Goal: Transaction & Acquisition: Purchase product/service

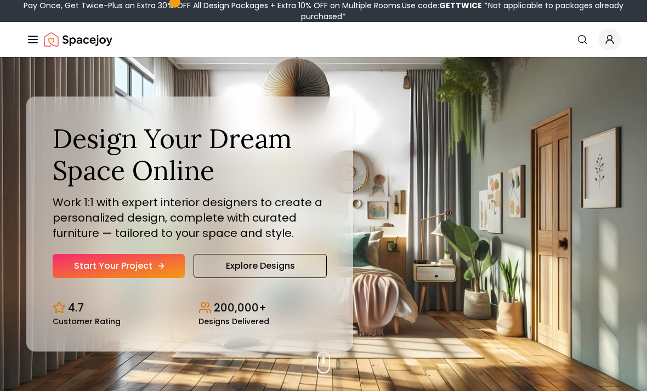
click at [148, 278] on link "Start Your Project" at bounding box center [119, 266] width 132 height 24
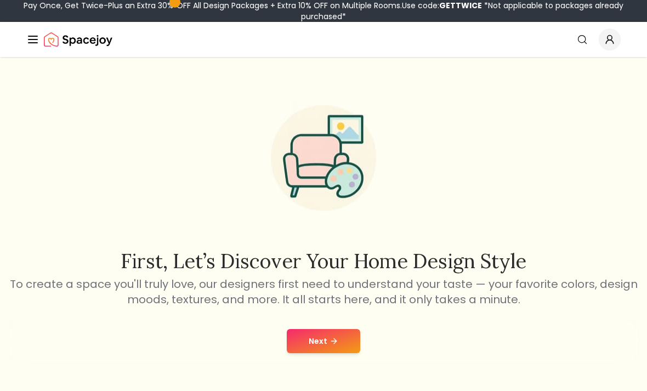
click at [341, 329] on button "Next" at bounding box center [323, 341] width 73 height 24
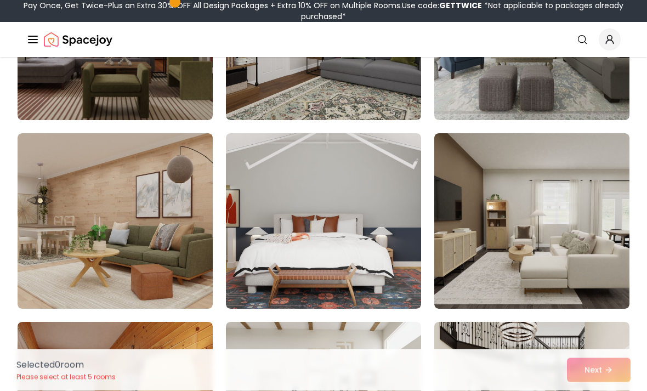
scroll to position [581, 0]
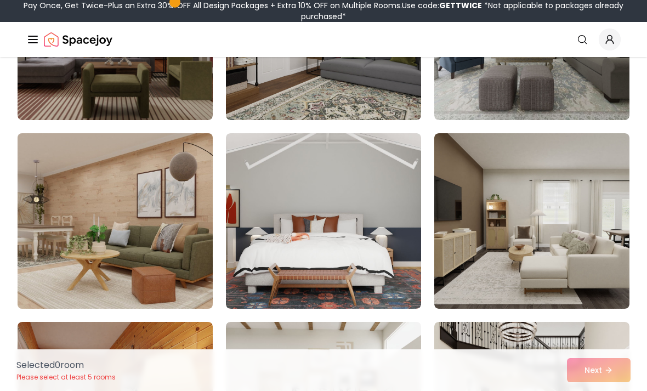
click at [66, 245] on img at bounding box center [115, 221] width 205 height 184
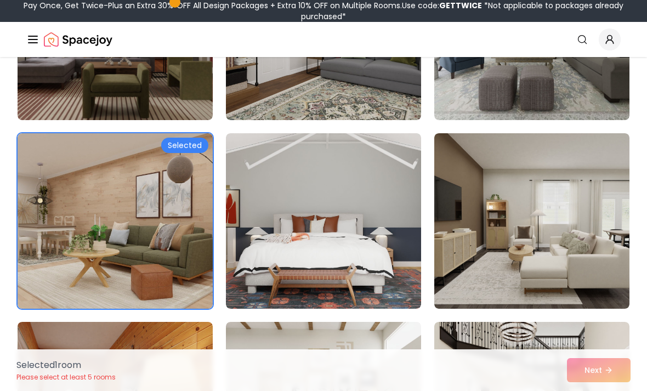
click at [603, 390] on div "Selected 1 room Please select at least 5 rooms Next" at bounding box center [323, 370] width 631 height 42
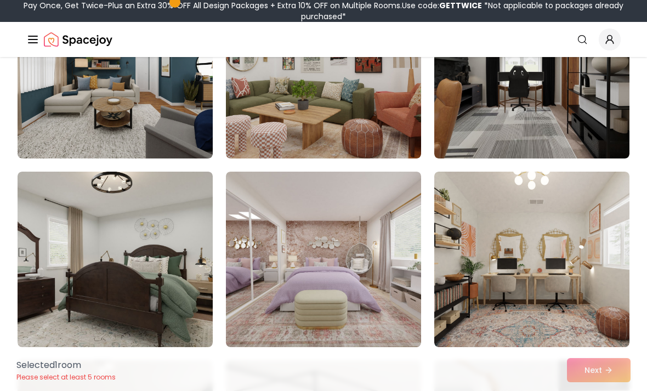
scroll to position [5632, 0]
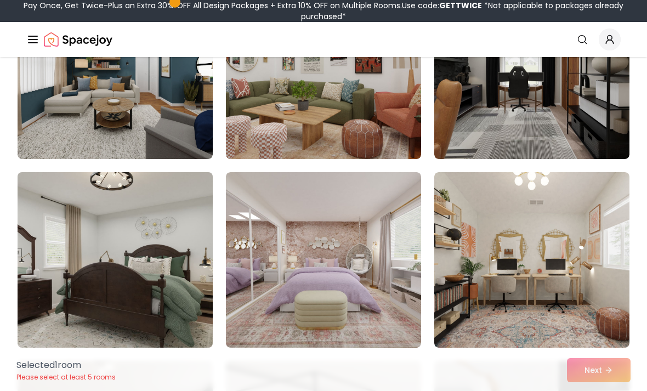
click at [166, 260] on img at bounding box center [115, 260] width 205 height 184
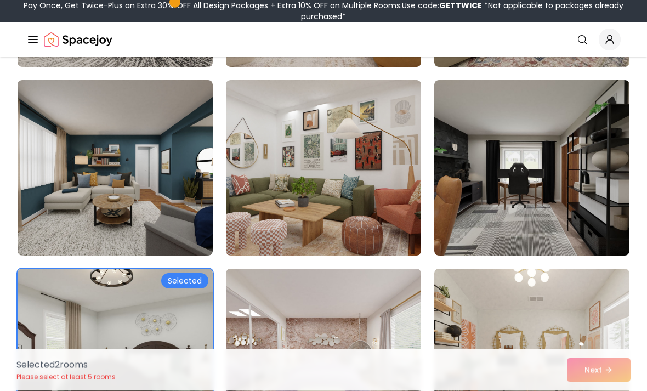
scroll to position [5535, 0]
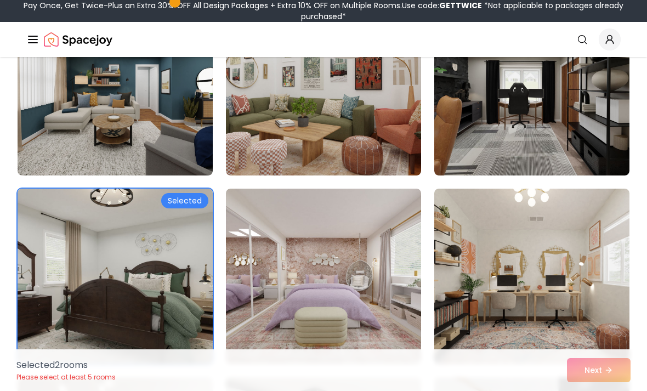
click at [83, 311] on img at bounding box center [115, 276] width 205 height 184
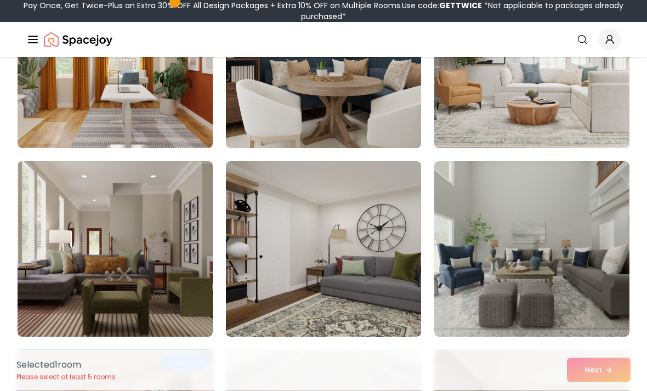
scroll to position [349, 0]
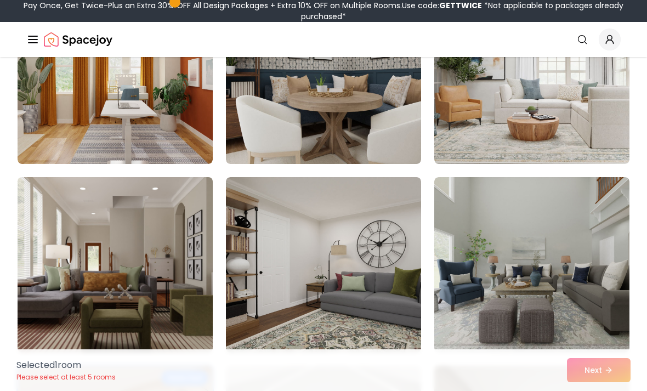
click at [58, 294] on img at bounding box center [115, 265] width 205 height 184
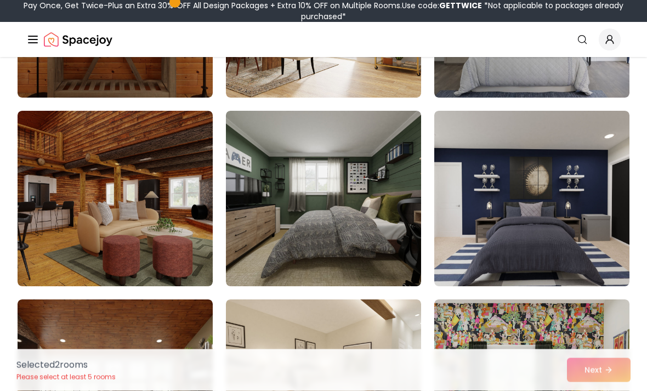
scroll to position [1735, 0]
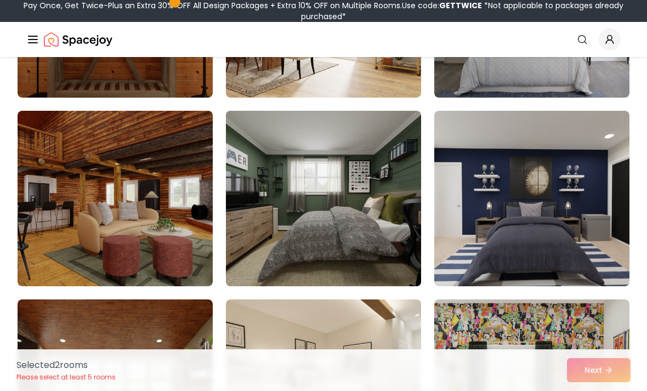
click at [362, 236] on img at bounding box center [323, 198] width 205 height 184
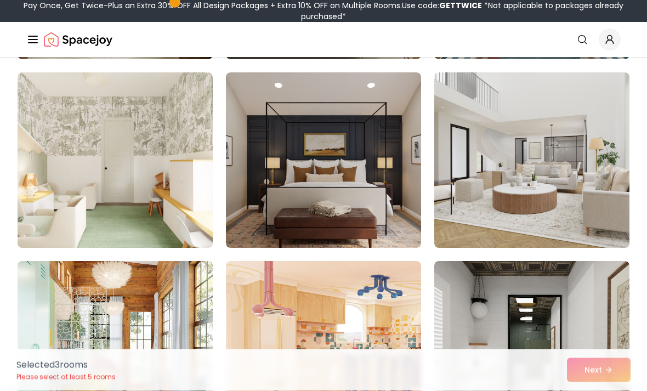
scroll to position [3846, 0]
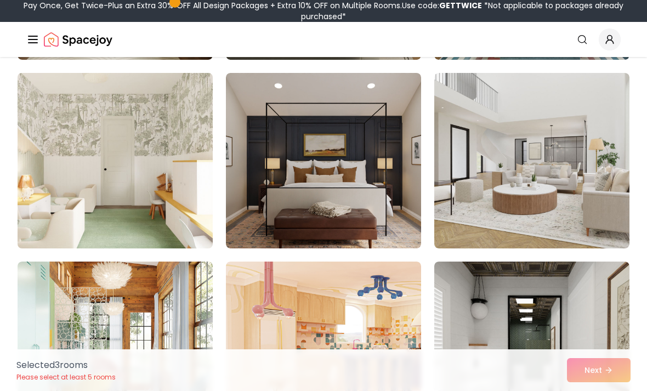
click at [52, 232] on img at bounding box center [115, 160] width 205 height 184
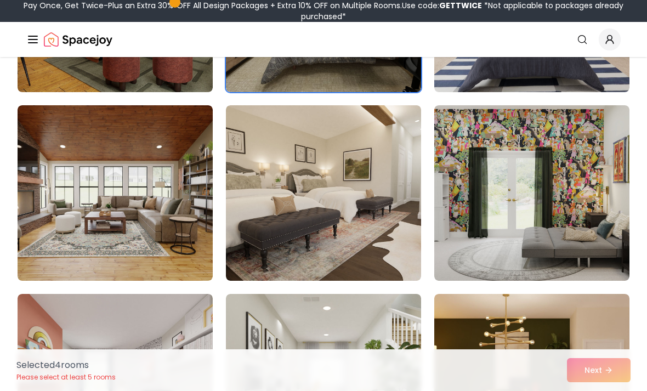
scroll to position [1922, 0]
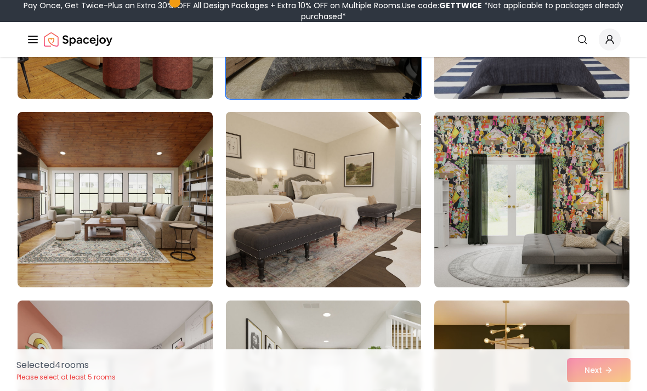
click at [380, 221] on img at bounding box center [323, 199] width 205 height 184
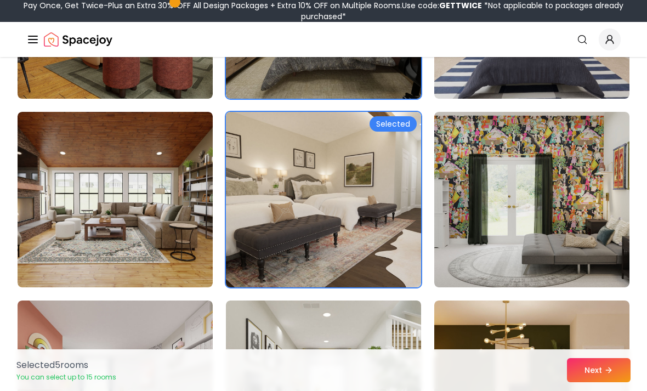
click at [608, 374] on button "Next" at bounding box center [599, 370] width 64 height 24
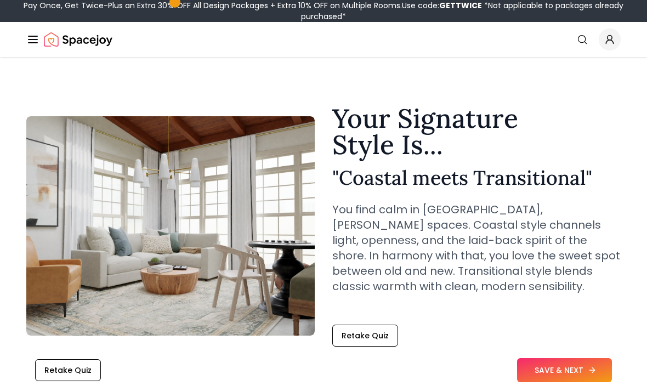
click at [594, 363] on button "SAVE & NEXT" at bounding box center [564, 370] width 95 height 24
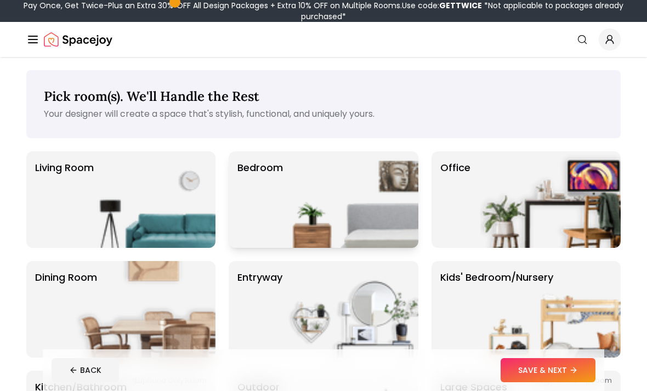
click at [364, 213] on img at bounding box center [348, 199] width 140 height 96
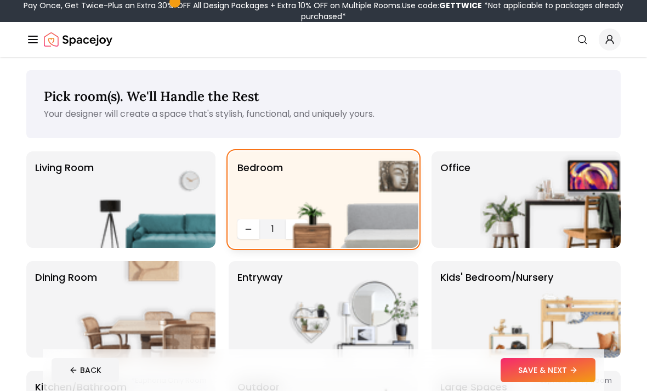
click at [572, 379] on button "SAVE & NEXT" at bounding box center [547, 370] width 95 height 24
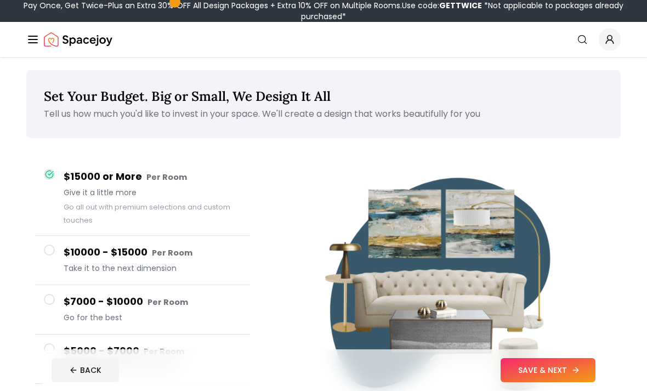
click at [574, 373] on icon at bounding box center [575, 369] width 9 height 9
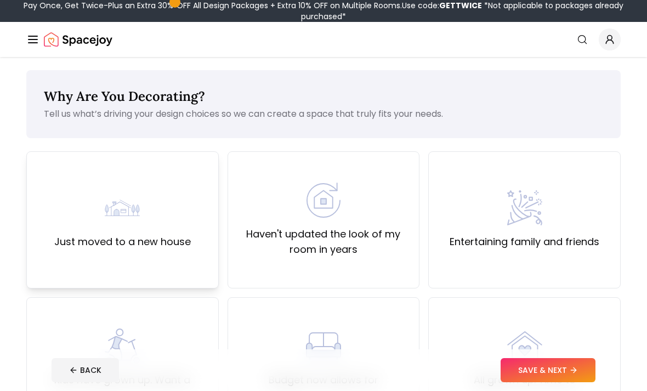
click at [67, 263] on div "Just moved to a new house" at bounding box center [122, 219] width 192 height 137
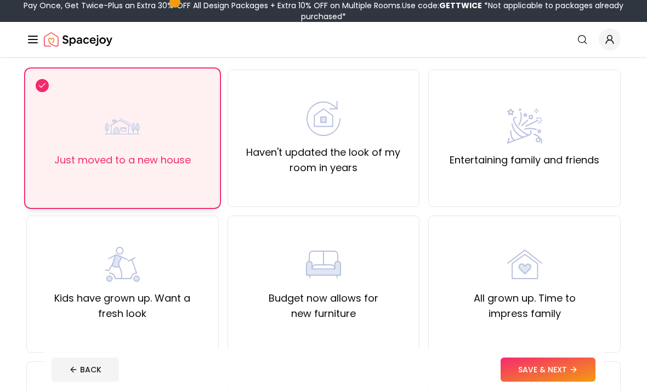
scroll to position [83, 0]
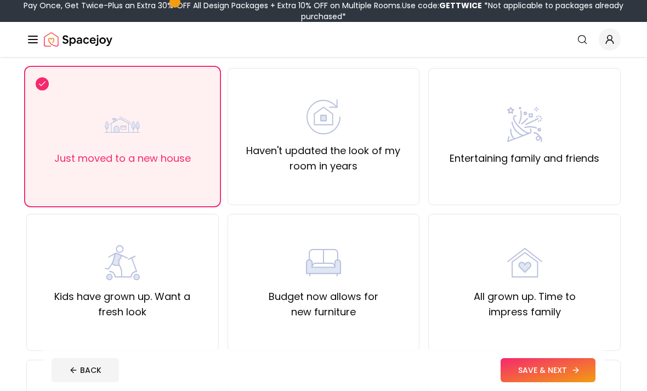
click at [558, 382] on button "SAVE & NEXT" at bounding box center [547, 370] width 95 height 24
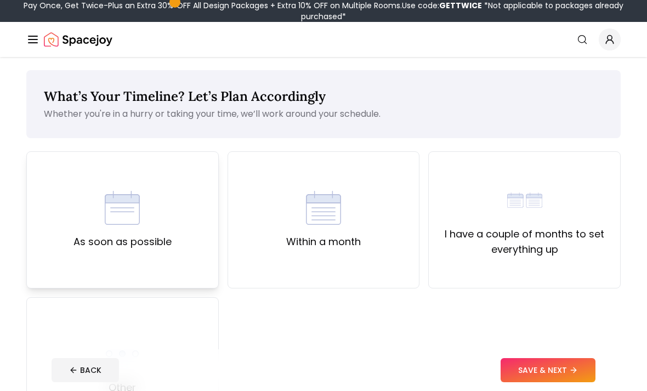
click at [62, 257] on div "As soon as possible" at bounding box center [122, 219] width 192 height 137
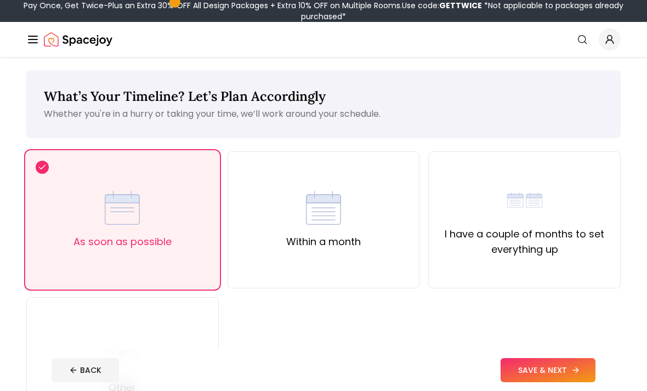
click at [575, 382] on button "SAVE & NEXT" at bounding box center [547, 370] width 95 height 24
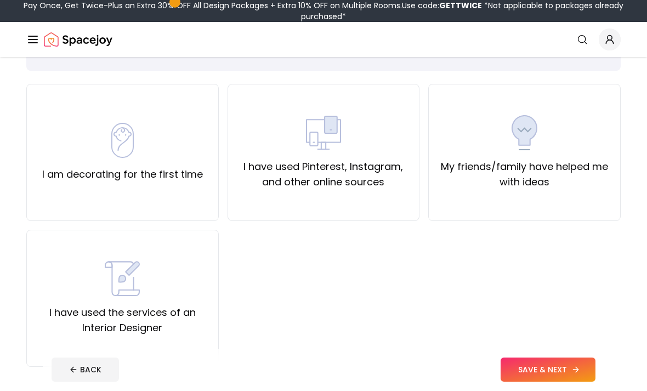
scroll to position [67, 0]
click at [49, 181] on label "I am decorating for the first time" at bounding box center [122, 174] width 161 height 15
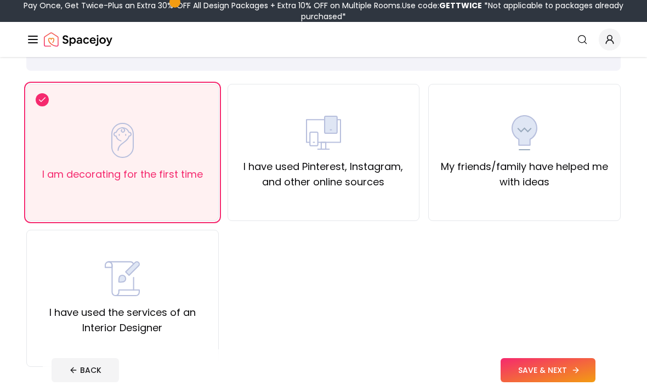
click at [586, 382] on button "SAVE & NEXT" at bounding box center [547, 370] width 95 height 24
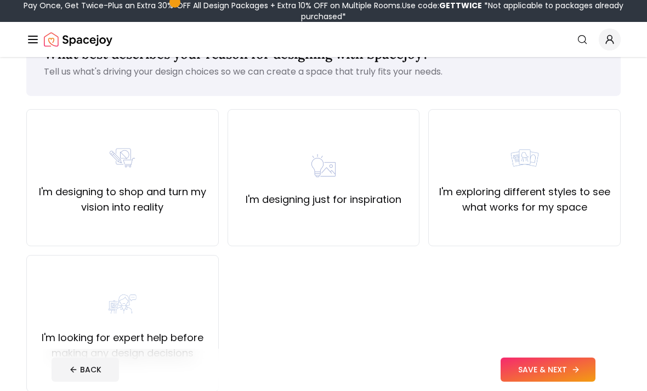
scroll to position [50, 0]
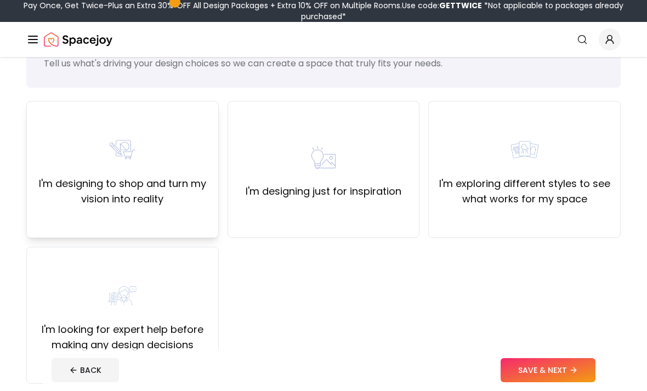
click at [49, 218] on div "I'm designing to shop and turn my vision into reality" at bounding box center [122, 169] width 192 height 137
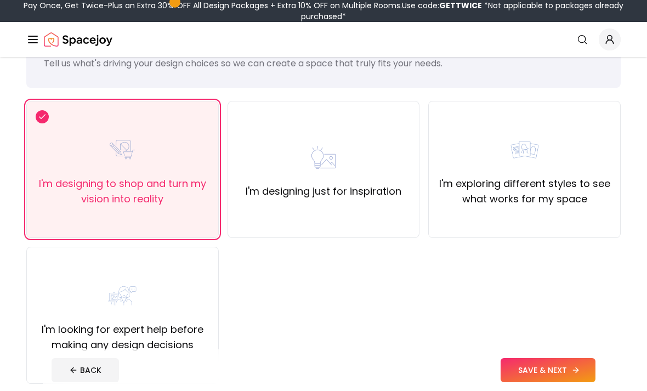
click at [569, 382] on button "SAVE & NEXT" at bounding box center [547, 370] width 95 height 24
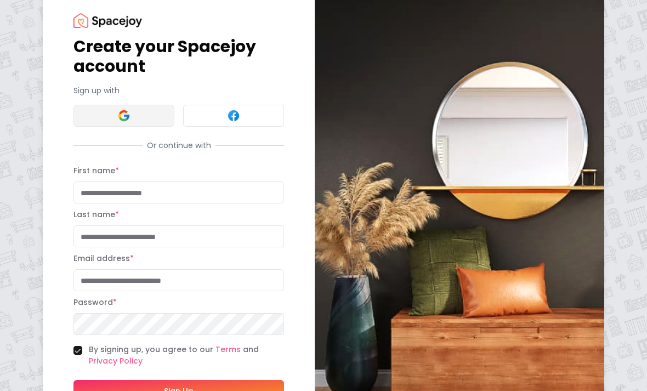
click at [83, 121] on button at bounding box center [123, 116] width 101 height 22
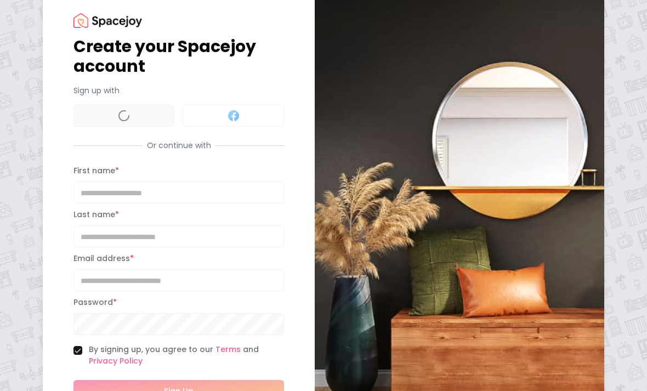
scroll to position [26, 0]
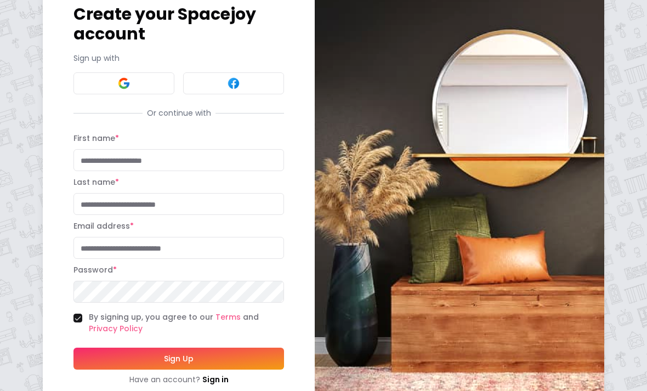
click at [88, 165] on input "First name *" at bounding box center [178, 160] width 210 height 22
type input "**"
click at [95, 208] on input "Last name *" at bounding box center [178, 204] width 210 height 22
type input "***"
click at [85, 252] on input "Email address *" at bounding box center [178, 248] width 210 height 22
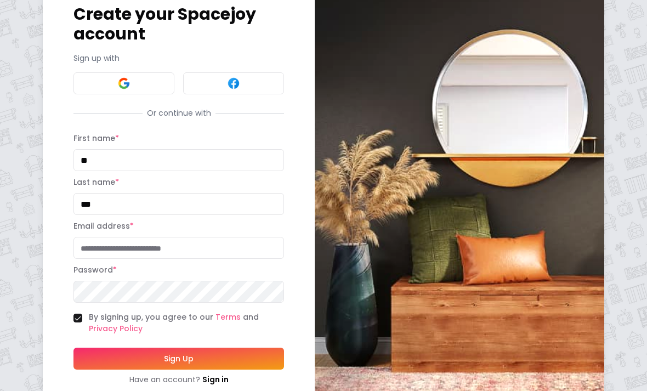
click at [71, 323] on div "Create your Spacejoy account Sign up with Or continue with First name * ** Last…" at bounding box center [179, 182] width 272 height 465
click at [76, 321] on button "By signing up, you agree to our Terms and Privacy Policy" at bounding box center [77, 317] width 9 height 9
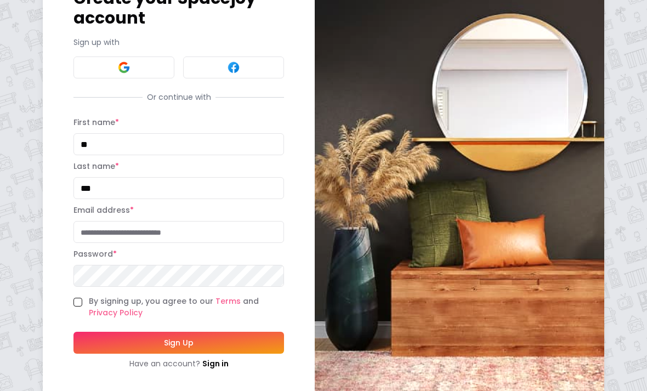
scroll to position [92, 0]
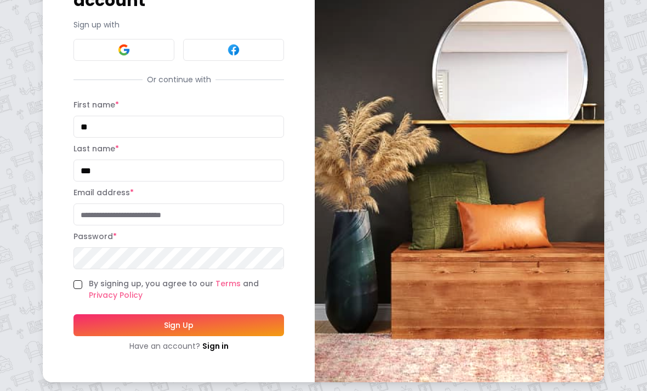
click at [112, 221] on input "Email address *" at bounding box center [178, 214] width 210 height 22
type input "**********"
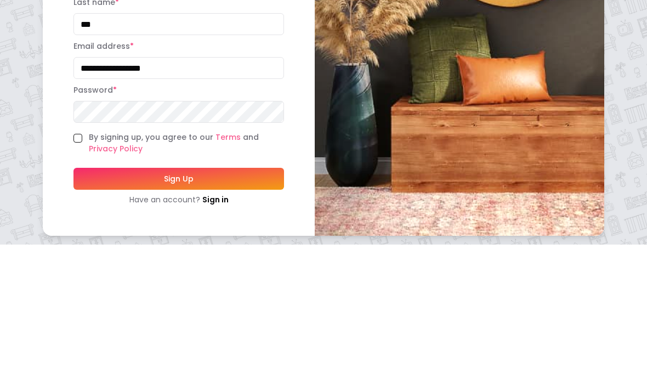
click at [88, 314] on button "Sign Up" at bounding box center [178, 325] width 210 height 22
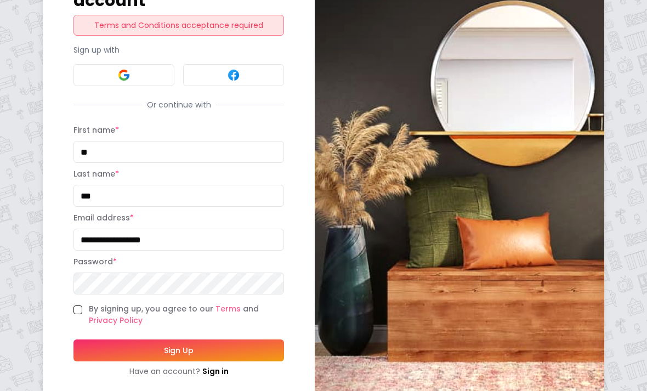
click at [77, 305] on button "By signing up, you agree to our Terms and Privacy Policy" at bounding box center [77, 309] width 9 height 9
click at [92, 340] on button "Sign Up" at bounding box center [178, 350] width 210 height 22
